Goal: Task Accomplishment & Management: Use online tool/utility

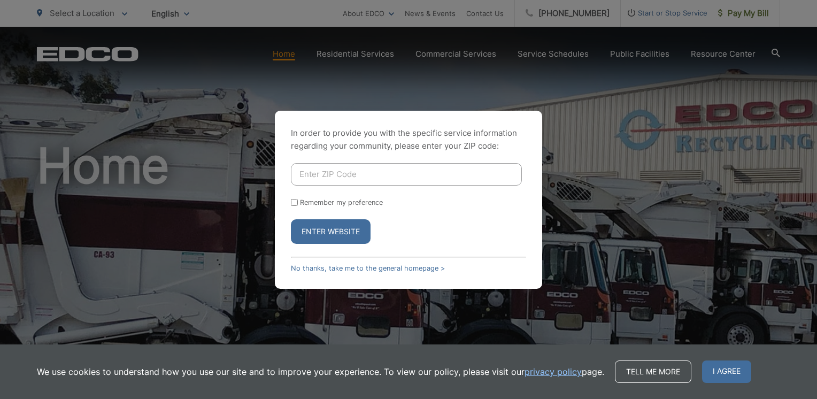
click at [381, 173] on input "Enter ZIP Code" at bounding box center [406, 174] width 231 height 22
type input "92082"
click at [295, 203] on input "Remember my preference" at bounding box center [294, 202] width 7 height 7
checkbox input "true"
click at [336, 234] on button "Enter Website" at bounding box center [331, 231] width 80 height 25
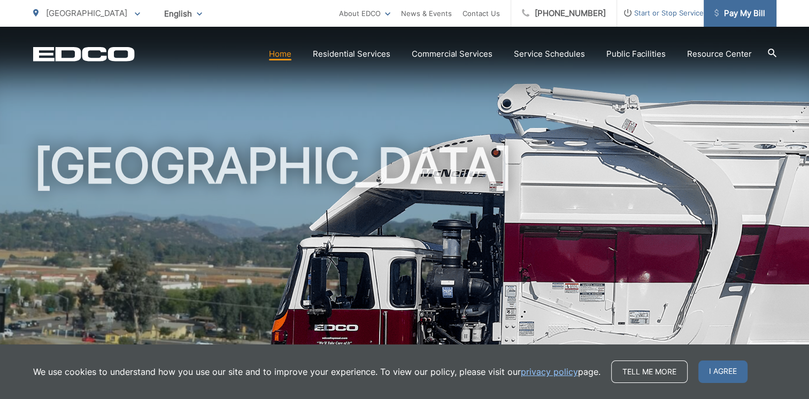
click at [744, 14] on span "Pay My Bill" at bounding box center [739, 13] width 51 height 13
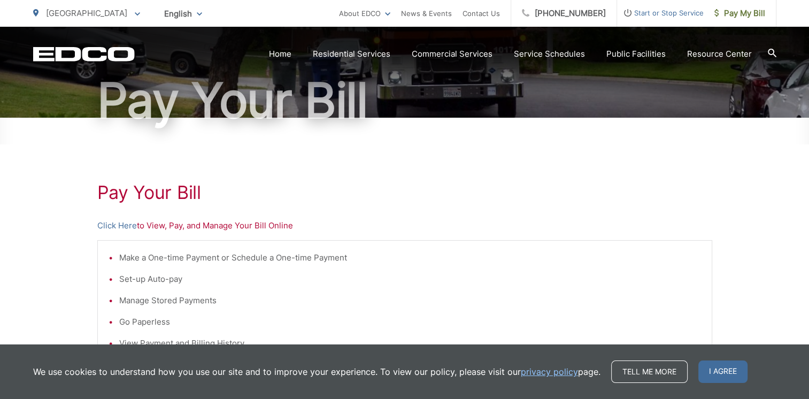
scroll to position [106, 0]
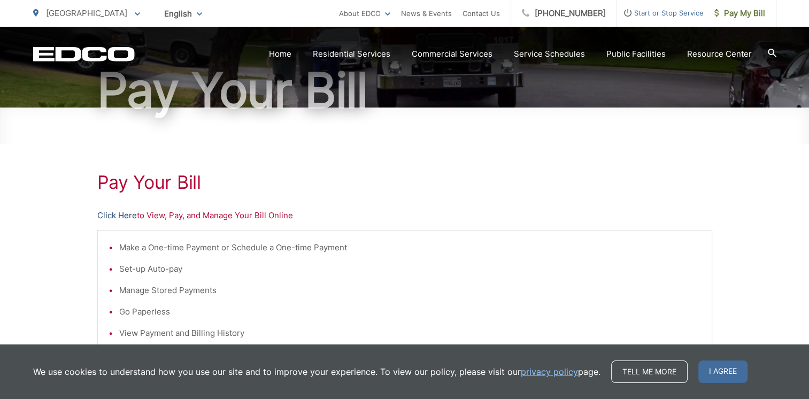
click at [121, 211] on link "Click Here" at bounding box center [117, 215] width 40 height 13
